Goal: Find specific page/section: Find specific page/section

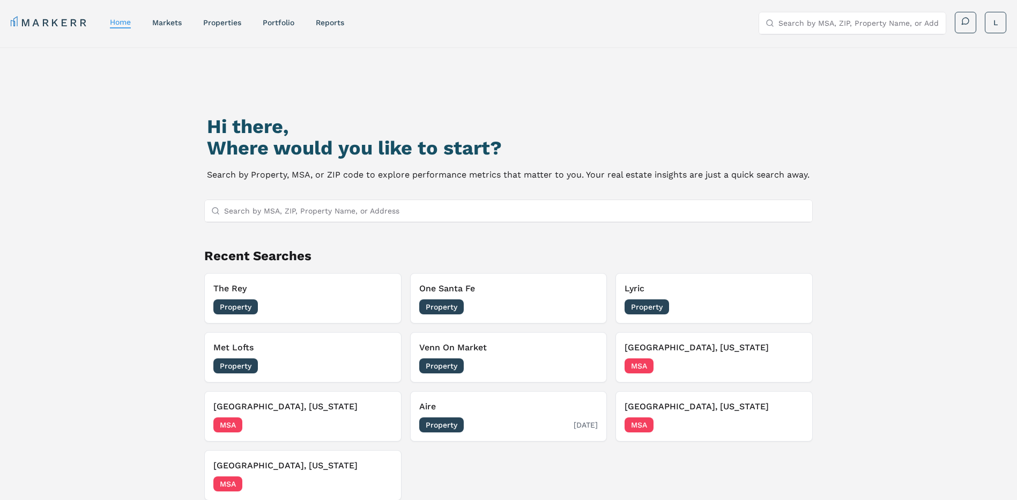
click at [450, 425] on span "Property" at bounding box center [441, 424] width 45 height 15
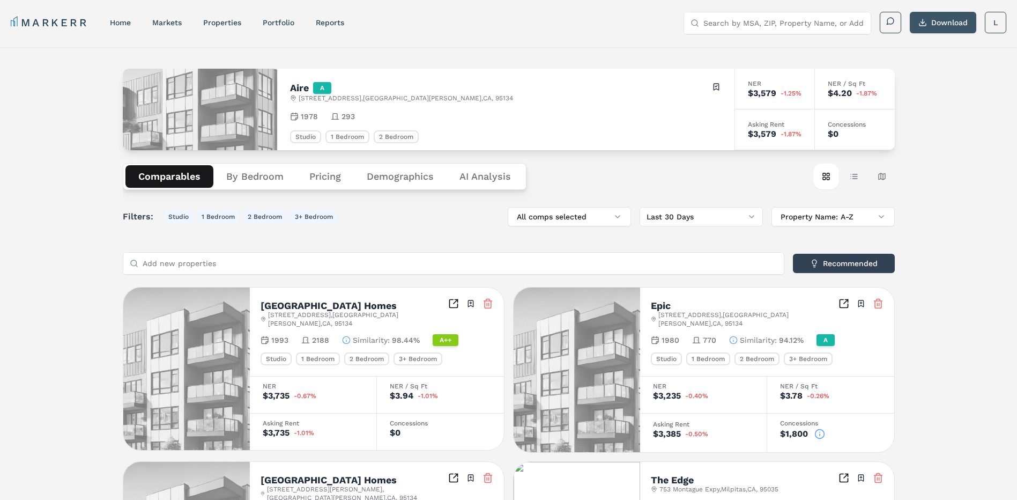
click at [940, 27] on button "Download" at bounding box center [943, 22] width 66 height 21
click at [239, 91] on img at bounding box center [200, 110] width 154 height 82
click at [293, 116] on icon at bounding box center [294, 116] width 9 height 9
